Goal: Task Accomplishment & Management: Manage account settings

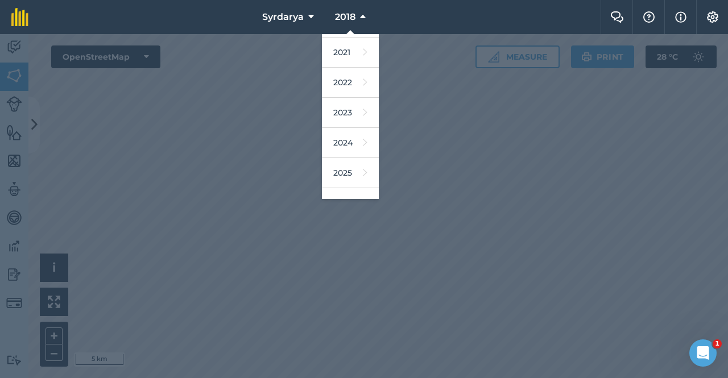
scroll to position [137, 0]
click at [344, 153] on link "2026" at bounding box center [350, 154] width 57 height 30
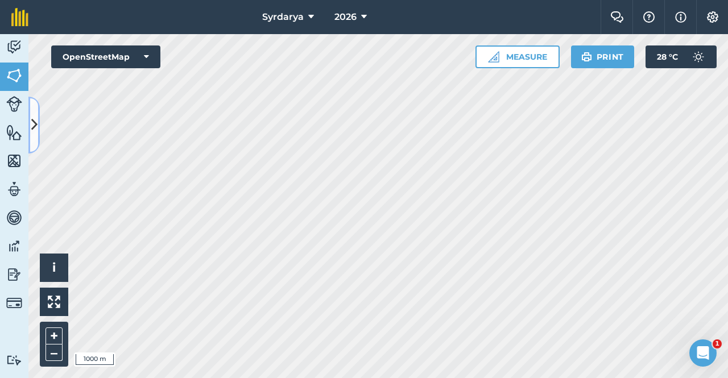
click at [36, 121] on icon at bounding box center [34, 125] width 6 height 20
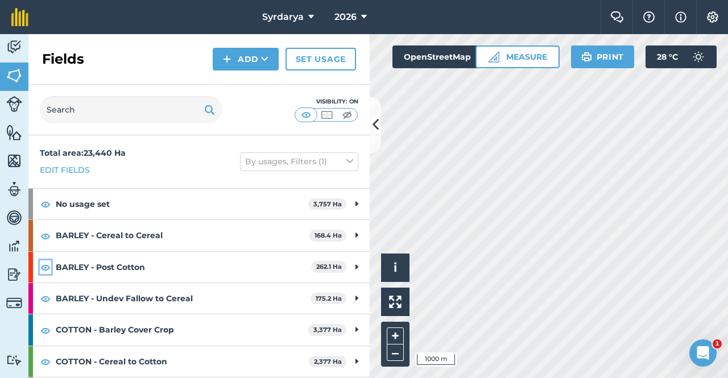
click at [45, 266] on img at bounding box center [45, 268] width 10 height 14
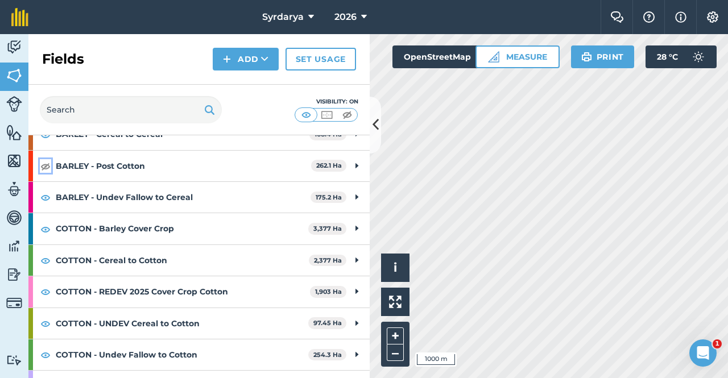
scroll to position [114, 0]
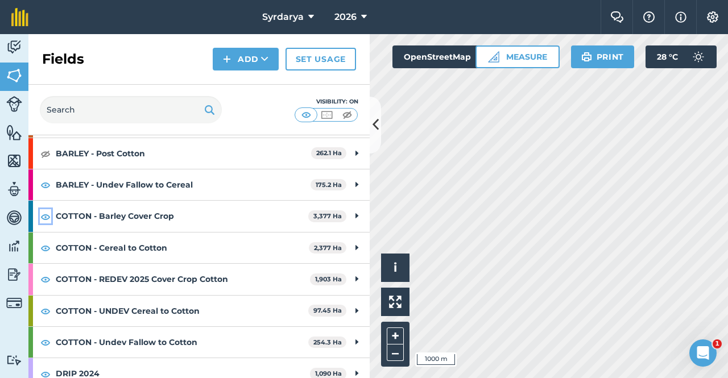
click at [43, 216] on img at bounding box center [45, 217] width 10 height 14
click at [43, 249] on img at bounding box center [45, 248] width 10 height 14
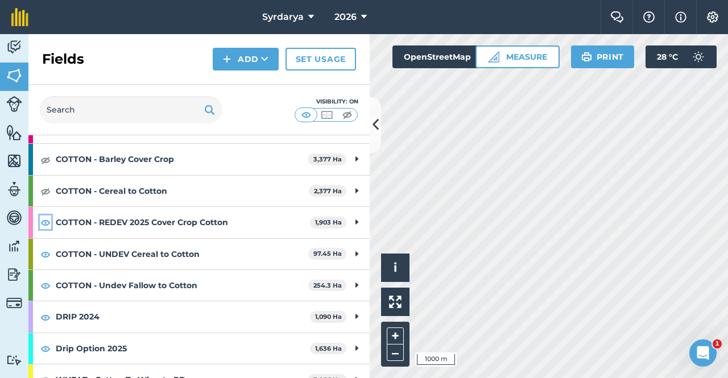
drag, startPoint x: 46, startPoint y: 225, endPoint x: 46, endPoint y: 241, distance: 16.5
click at [46, 226] on img at bounding box center [45, 223] width 10 height 14
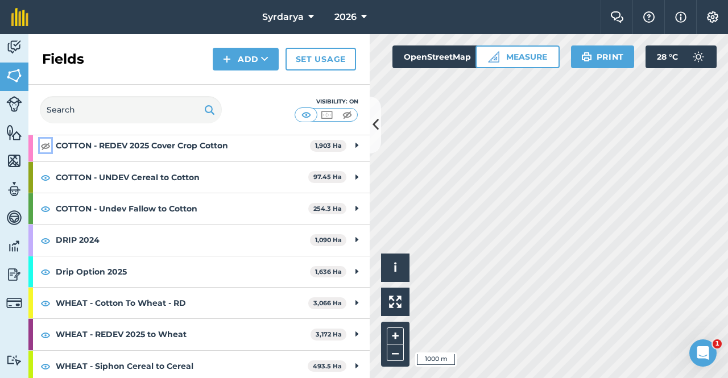
scroll to position [228, 0]
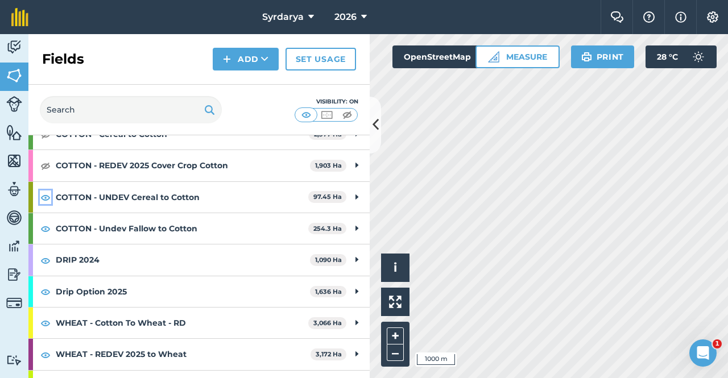
click at [44, 198] on img at bounding box center [45, 198] width 10 height 14
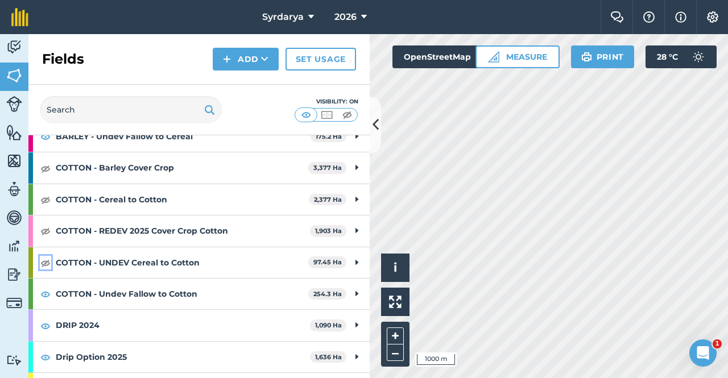
scroll to position [114, 0]
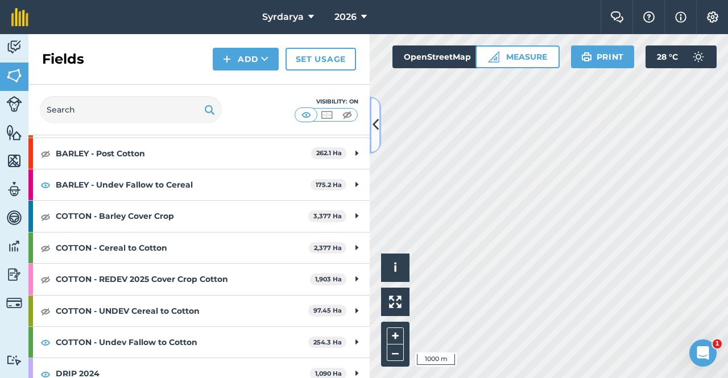
click at [376, 116] on icon at bounding box center [376, 125] width 6 height 20
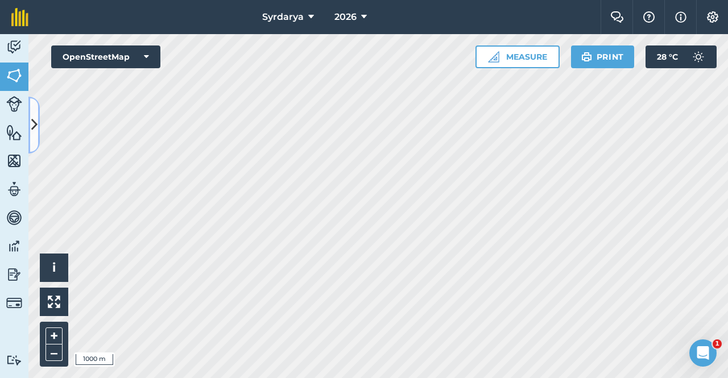
click at [32, 123] on icon at bounding box center [34, 125] width 6 height 20
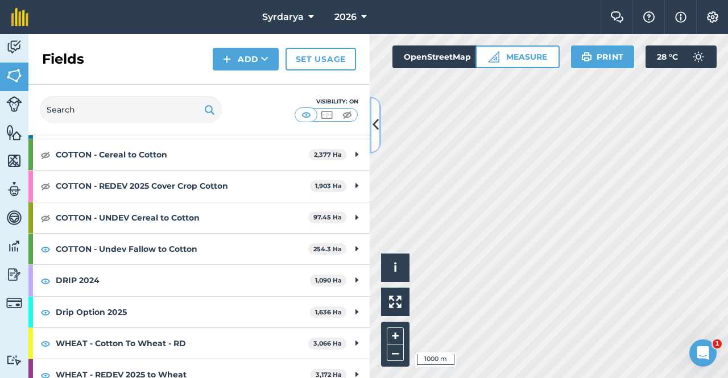
scroll to position [228, 0]
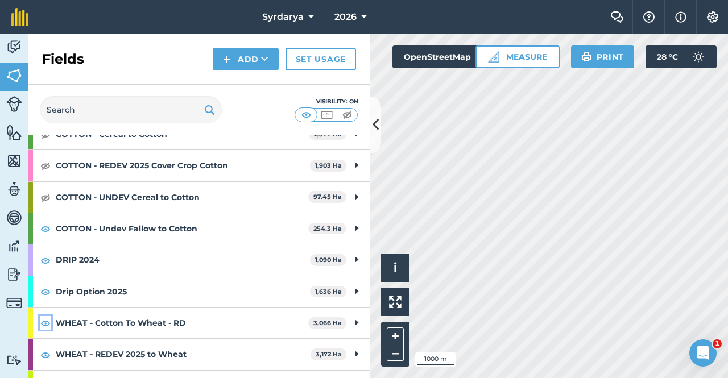
click at [44, 322] on img at bounding box center [45, 323] width 10 height 14
click at [44, 290] on img at bounding box center [45, 292] width 10 height 14
click at [43, 255] on img at bounding box center [45, 261] width 10 height 14
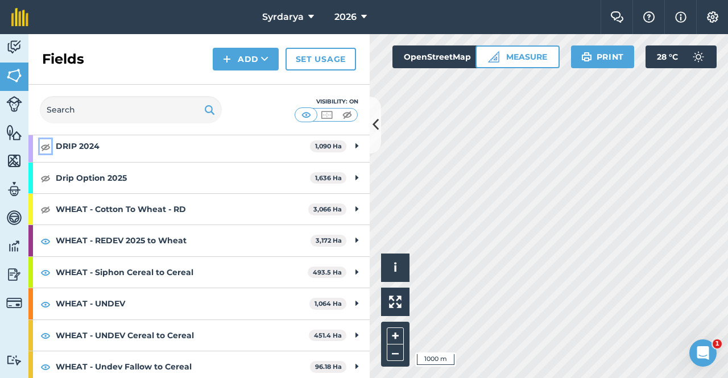
scroll to position [171, 0]
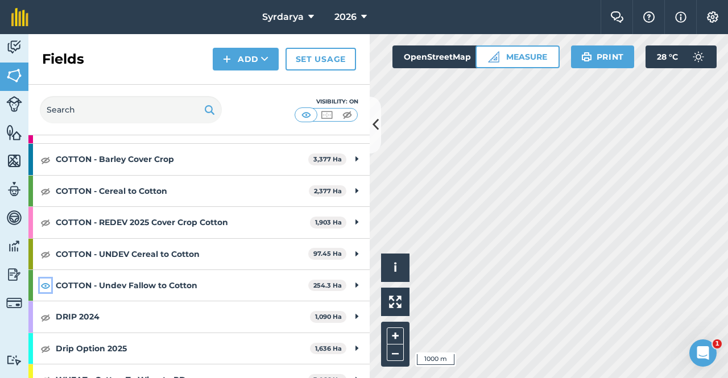
click at [43, 286] on img at bounding box center [45, 286] width 10 height 14
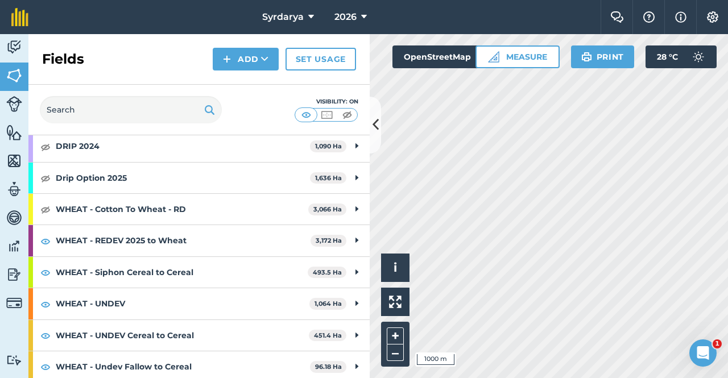
scroll to position [345, 0]
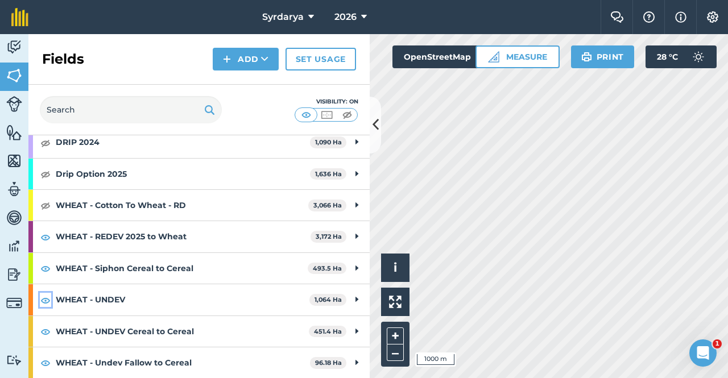
click at [44, 299] on img at bounding box center [45, 301] width 10 height 14
click at [375, 122] on icon at bounding box center [376, 125] width 6 height 20
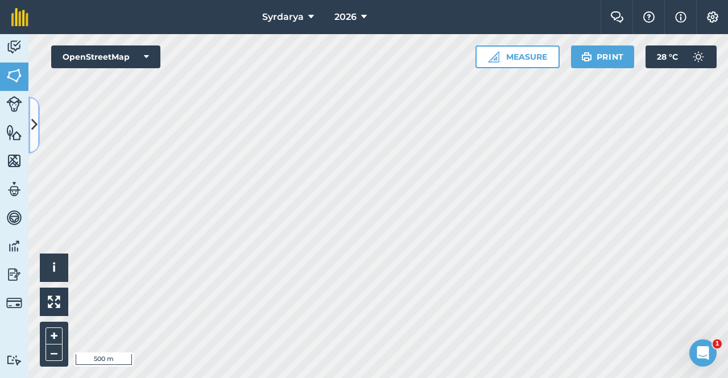
click at [34, 123] on icon at bounding box center [34, 125] width 6 height 20
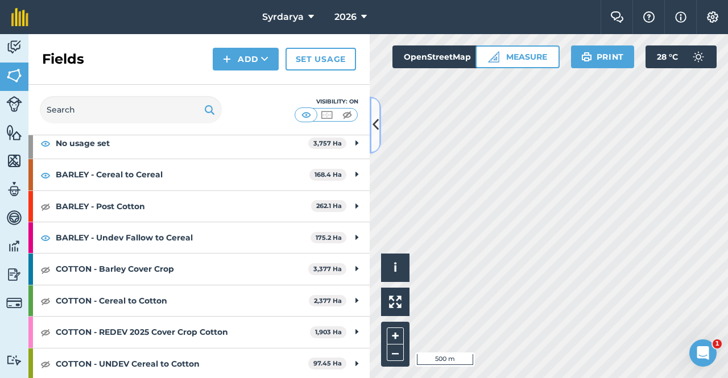
scroll to position [118, 0]
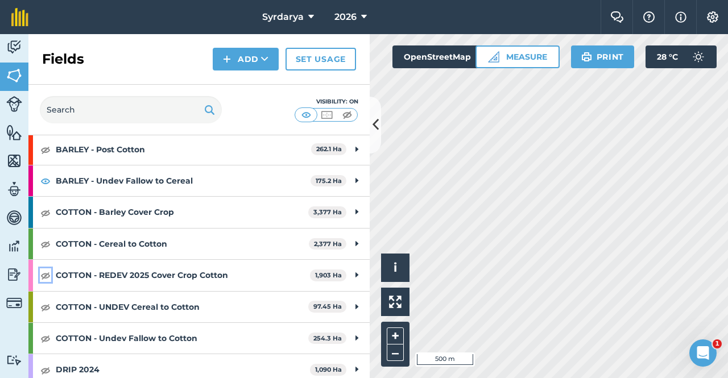
click at [46, 275] on img at bounding box center [45, 276] width 10 height 14
click at [43, 149] on img at bounding box center [45, 150] width 10 height 14
click at [44, 149] on img at bounding box center [45, 150] width 10 height 14
click at [47, 152] on img at bounding box center [45, 150] width 10 height 14
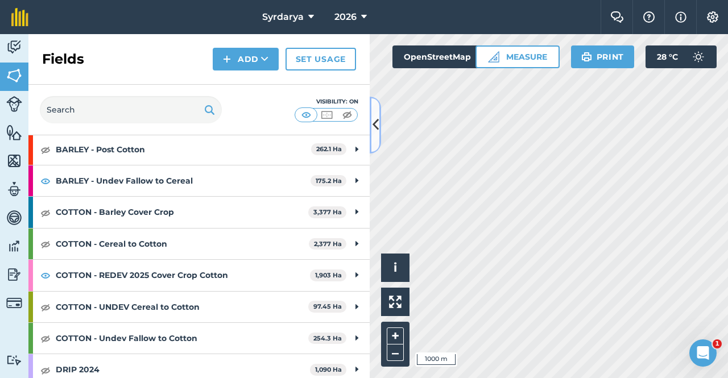
click at [374, 125] on icon at bounding box center [376, 125] width 6 height 20
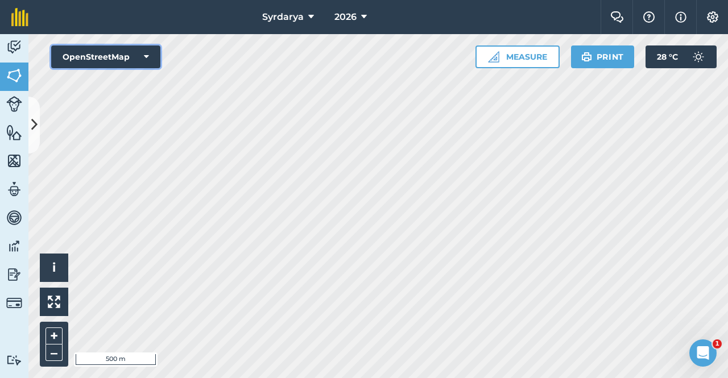
click at [145, 55] on icon at bounding box center [146, 56] width 5 height 11
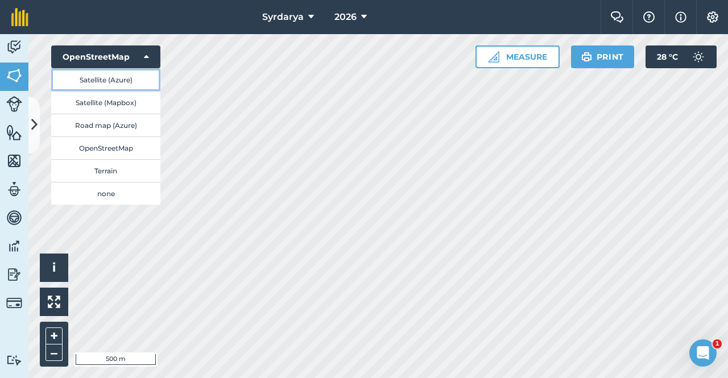
click at [110, 80] on button "Satellite (Azure)" at bounding box center [105, 79] width 109 height 23
